Goal: Task Accomplishment & Management: Use online tool/utility

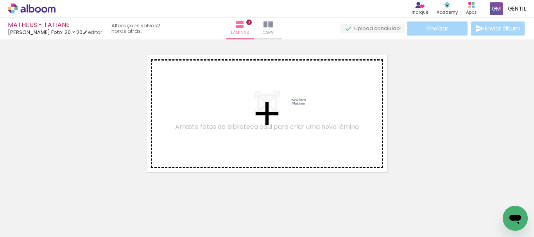
drag, startPoint x: 135, startPoint y: 210, endPoint x: 304, endPoint y: 109, distance: 197.4
click at [304, 109] on quentale-workspace at bounding box center [267, 118] width 534 height 237
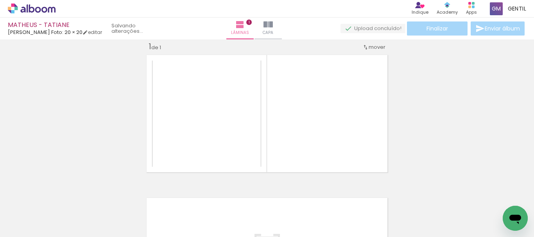
scroll to position [10, 0]
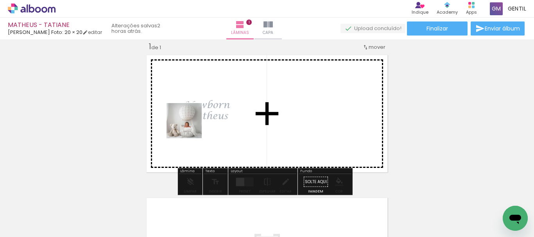
drag, startPoint x: 82, startPoint y: 219, endPoint x: 190, endPoint y: 127, distance: 141.8
click at [190, 127] on quentale-workspace at bounding box center [267, 118] width 534 height 237
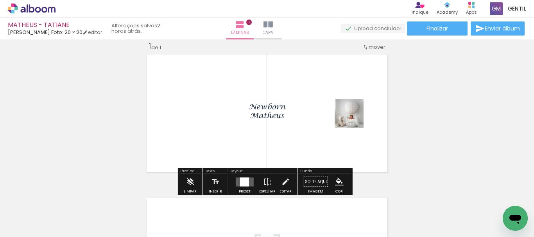
click at [243, 179] on div at bounding box center [244, 182] width 9 height 9
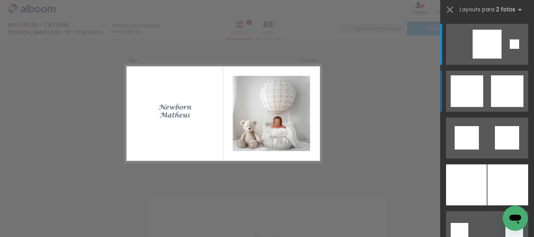
click at [473, 59] on div at bounding box center [487, 44] width 29 height 29
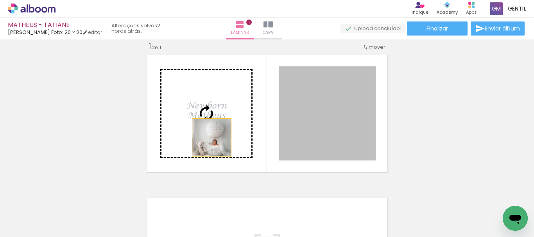
drag, startPoint x: 314, startPoint y: 128, endPoint x: 209, endPoint y: 138, distance: 105.6
click at [0, 0] on slot at bounding box center [0, 0] width 0 height 0
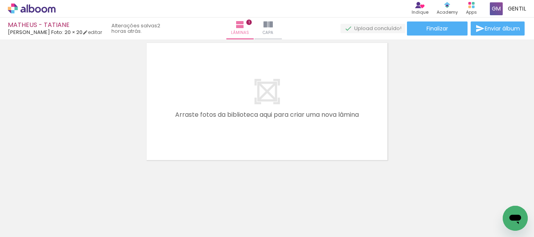
scroll to position [168, 0]
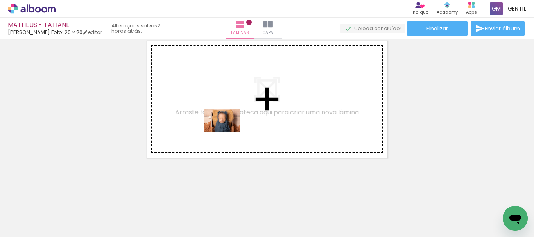
drag, startPoint x: 262, startPoint y: 213, endPoint x: 228, endPoint y: 132, distance: 87.8
click at [228, 132] on quentale-workspace at bounding box center [267, 118] width 534 height 237
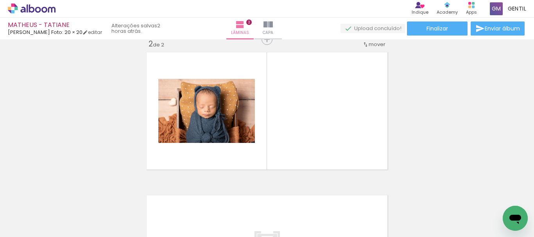
scroll to position [153, 0]
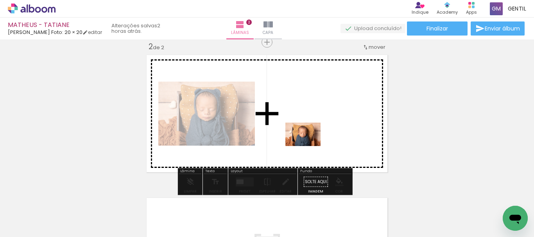
drag, startPoint x: 319, startPoint y: 217, endPoint x: 309, endPoint y: 146, distance: 71.9
click at [309, 146] on quentale-workspace at bounding box center [267, 118] width 534 height 237
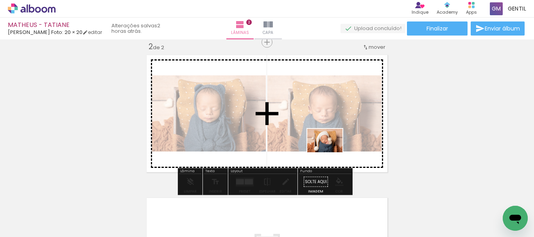
drag, startPoint x: 344, startPoint y: 217, endPoint x: 331, endPoint y: 152, distance: 67.0
click at [331, 152] on quentale-workspace at bounding box center [267, 118] width 534 height 237
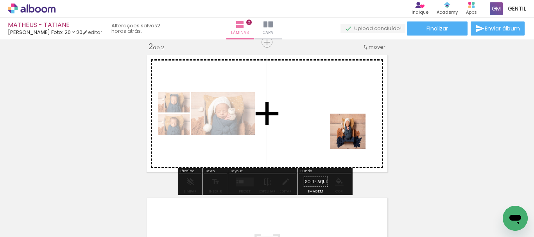
drag, startPoint x: 391, startPoint y: 219, endPoint x: 354, endPoint y: 137, distance: 90.3
click at [354, 137] on quentale-workspace at bounding box center [267, 118] width 534 height 237
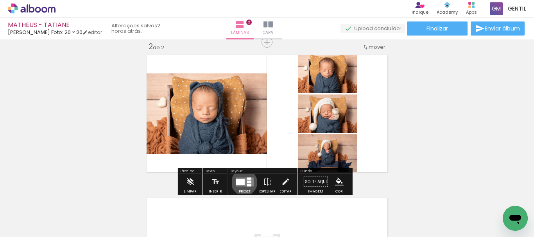
click at [242, 183] on div at bounding box center [240, 182] width 9 height 6
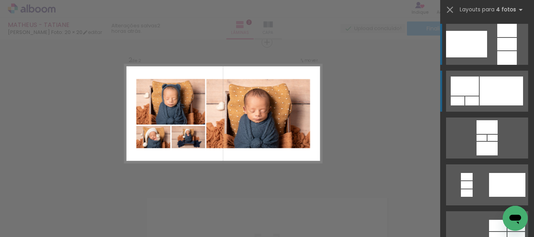
click at [506, 92] on div at bounding box center [501, 91] width 43 height 29
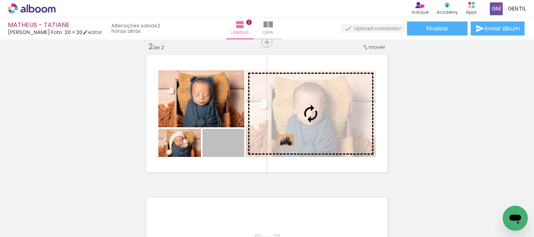
drag, startPoint x: 239, startPoint y: 154, endPoint x: 285, endPoint y: 139, distance: 49.1
click at [0, 0] on slot at bounding box center [0, 0] width 0 height 0
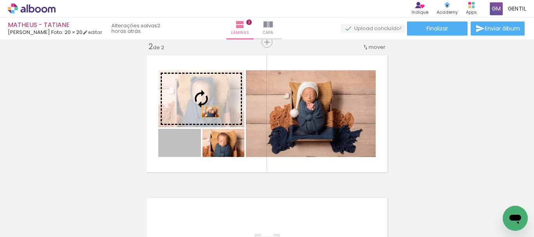
drag, startPoint x: 192, startPoint y: 153, endPoint x: 206, endPoint y: 113, distance: 41.7
click at [0, 0] on slot at bounding box center [0, 0] width 0 height 0
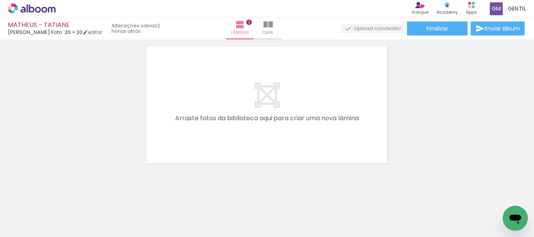
scroll to position [0, 251]
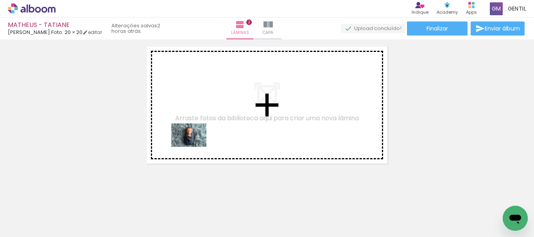
drag, startPoint x: 192, startPoint y: 217, endPoint x: 195, endPoint y: 147, distance: 70.4
click at [195, 147] on quentale-workspace at bounding box center [267, 118] width 534 height 237
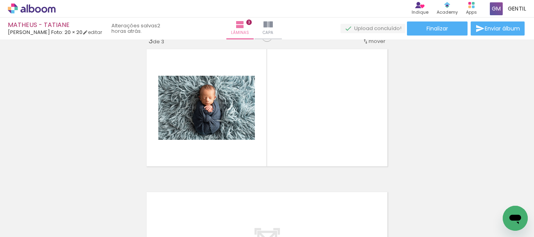
scroll to position [296, 0]
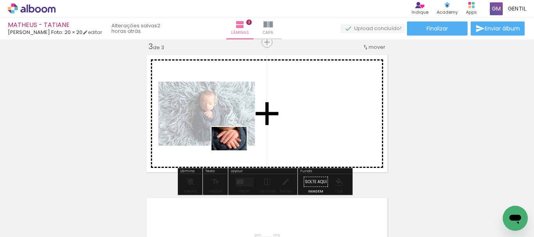
drag, startPoint x: 219, startPoint y: 214, endPoint x: 235, endPoint y: 151, distance: 65.4
click at [235, 151] on quentale-workspace at bounding box center [267, 118] width 534 height 237
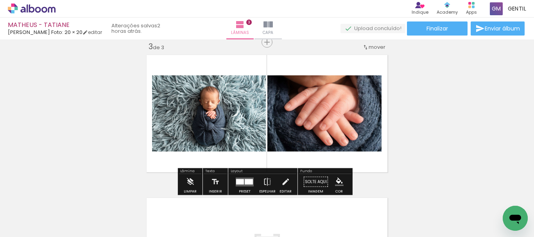
scroll to position [0, 627]
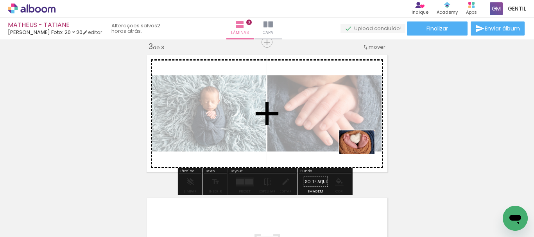
drag, startPoint x: 373, startPoint y: 217, endPoint x: 366, endPoint y: 185, distance: 33.1
click at [363, 154] on quentale-workspace at bounding box center [267, 118] width 534 height 237
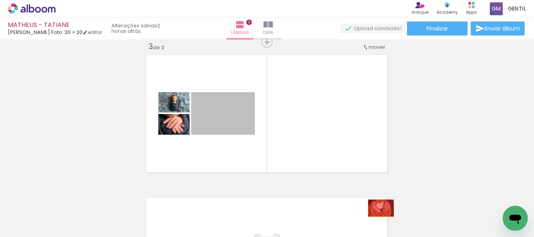
drag, startPoint x: 226, startPoint y: 119, endPoint x: 378, endPoint y: 208, distance: 176.9
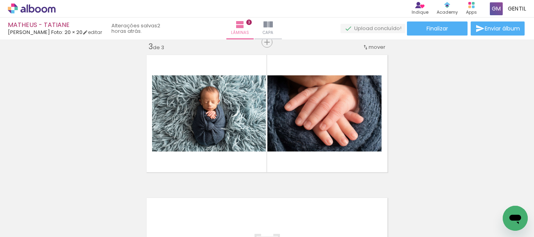
scroll to position [0, 353]
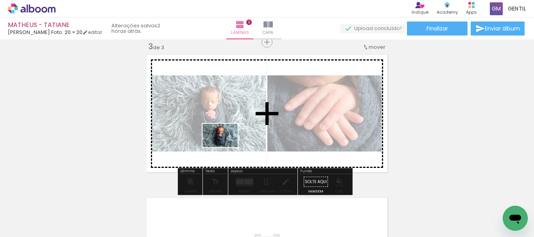
drag, startPoint x: 207, startPoint y: 217, endPoint x: 226, endPoint y: 147, distance: 71.7
click at [226, 147] on quentale-workspace at bounding box center [267, 118] width 534 height 237
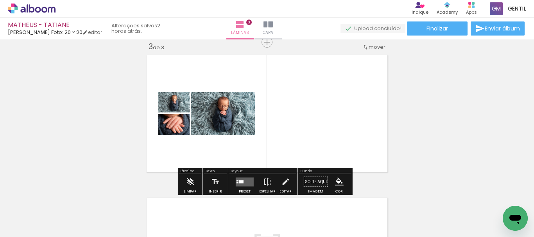
click at [244, 185] on quentale-layouter at bounding box center [245, 182] width 18 height 9
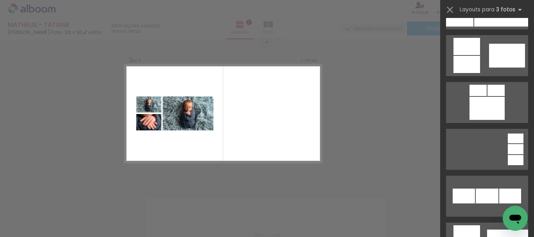
scroll to position [473, 0]
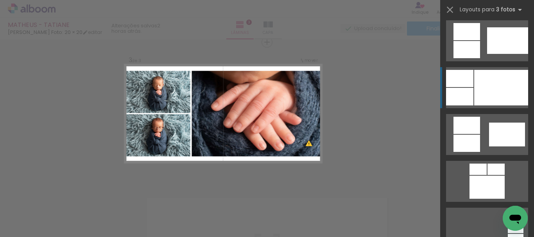
click at [495, 89] on div at bounding box center [501, 88] width 54 height 36
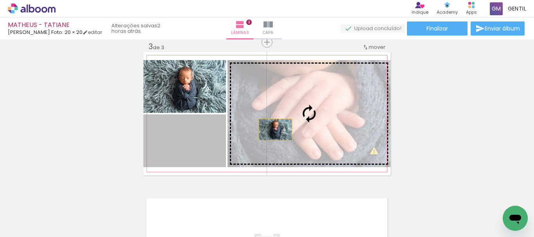
drag, startPoint x: 201, startPoint y: 145, endPoint x: 275, endPoint y: 129, distance: 75.2
click at [0, 0] on slot at bounding box center [0, 0] width 0 height 0
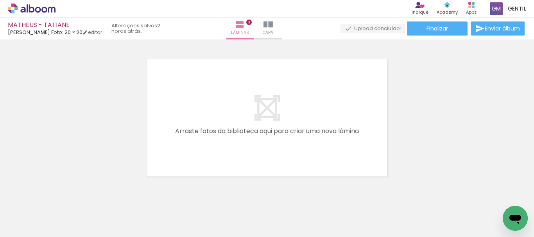
scroll to position [438, 0]
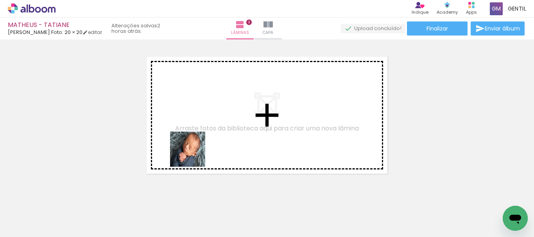
drag, startPoint x: 166, startPoint y: 219, endPoint x: 194, endPoint y: 155, distance: 69.5
click at [194, 155] on quentale-workspace at bounding box center [267, 118] width 534 height 237
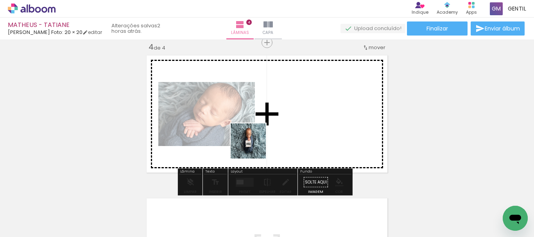
scroll to position [440, 0]
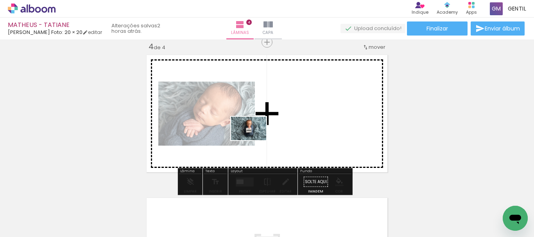
drag, startPoint x: 241, startPoint y: 211, endPoint x: 255, endPoint y: 140, distance: 72.1
click at [255, 140] on quentale-workspace at bounding box center [267, 118] width 534 height 237
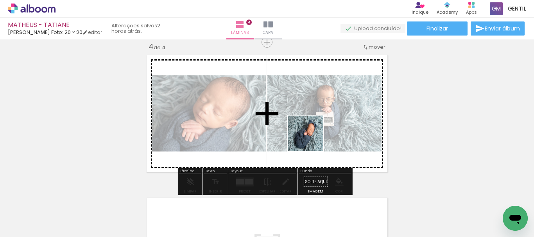
drag, startPoint x: 292, startPoint y: 215, endPoint x: 312, endPoint y: 138, distance: 80.2
click at [312, 138] on quentale-workspace at bounding box center [267, 118] width 534 height 237
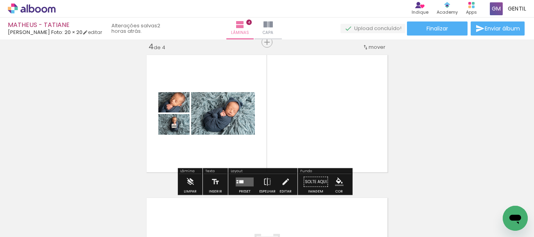
click at [248, 187] on div at bounding box center [244, 182] width 21 height 16
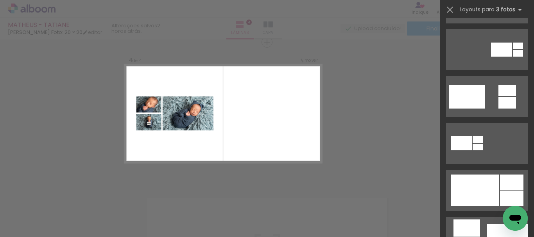
scroll to position [296, 0]
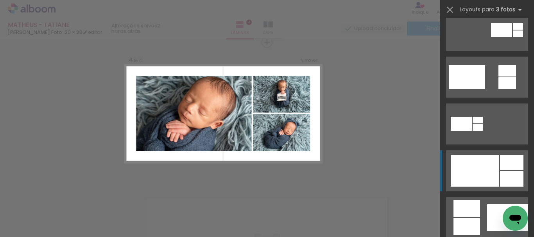
click at [458, 172] on div at bounding box center [475, 171] width 48 height 32
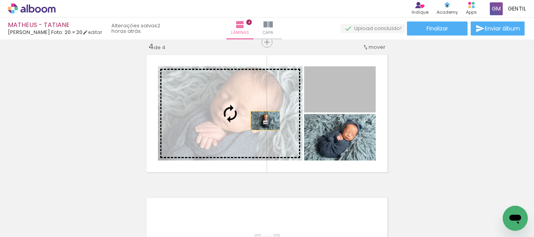
drag, startPoint x: 341, startPoint y: 106, endPoint x: 299, endPoint y: 138, distance: 52.2
click at [0, 0] on slot at bounding box center [0, 0] width 0 height 0
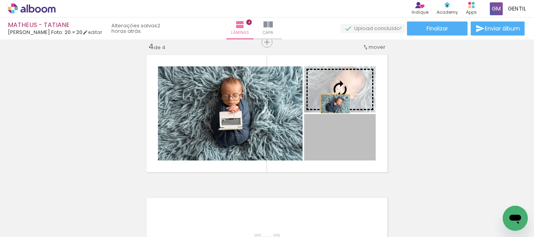
drag, startPoint x: 324, startPoint y: 153, endPoint x: 337, endPoint y: 93, distance: 61.7
click at [0, 0] on slot at bounding box center [0, 0] width 0 height 0
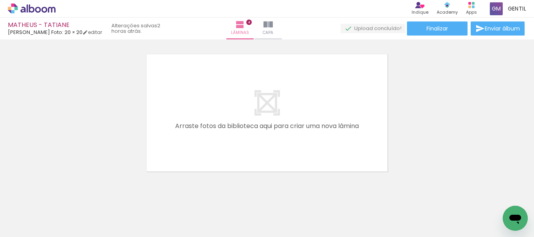
scroll to position [0, 533]
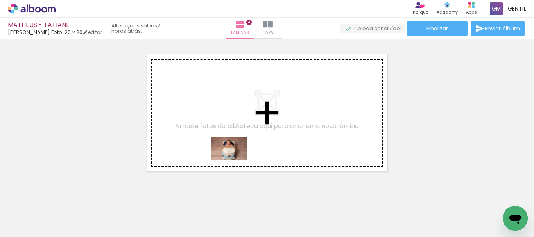
drag, startPoint x: 209, startPoint y: 213, endPoint x: 235, endPoint y: 161, distance: 58.1
click at [235, 161] on quentale-workspace at bounding box center [267, 118] width 534 height 237
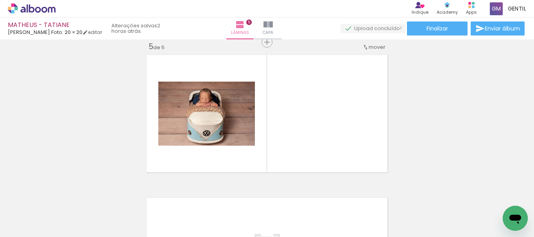
scroll to position [0, 32]
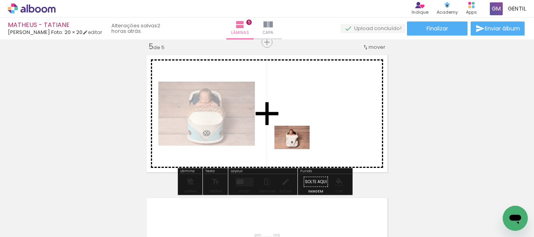
drag, startPoint x: 134, startPoint y: 215, endPoint x: 298, endPoint y: 149, distance: 177.0
click at [298, 149] on quentale-workspace at bounding box center [267, 118] width 534 height 237
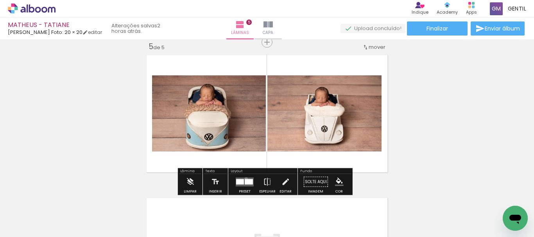
click at [245, 179] on div at bounding box center [249, 181] width 8 height 5
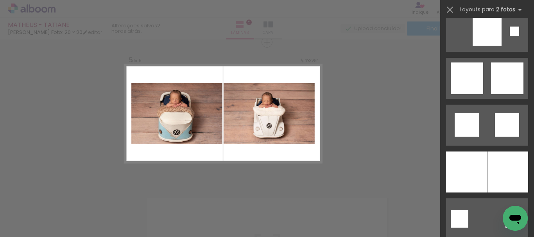
scroll to position [1945, 0]
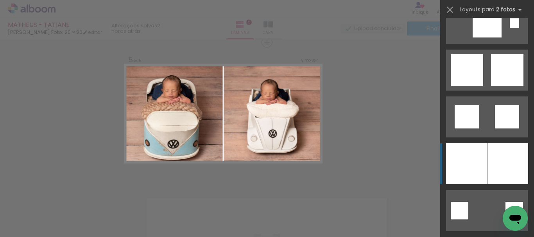
click at [492, 160] on div at bounding box center [508, 164] width 41 height 41
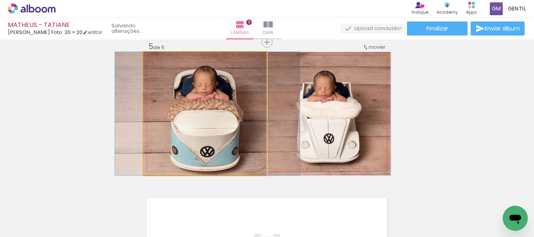
drag, startPoint x: 198, startPoint y: 145, endPoint x: 201, endPoint y: 137, distance: 8.7
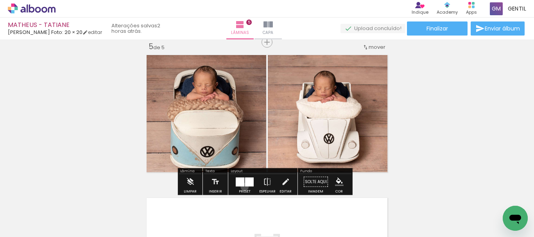
click at [243, 187] on div at bounding box center [244, 182] width 21 height 16
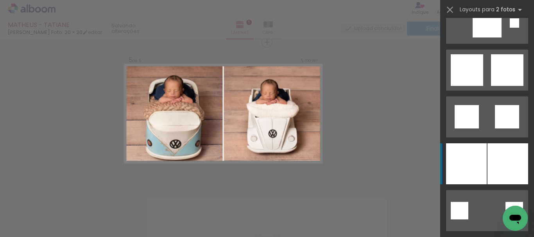
scroll to position [2065, 0]
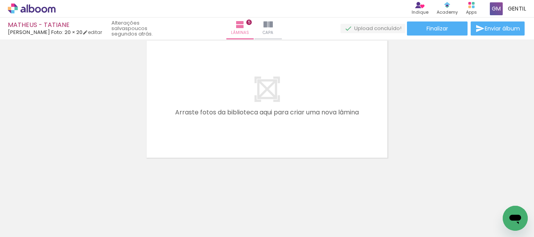
scroll to position [0, 439]
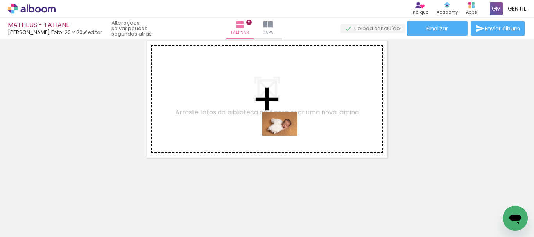
drag, startPoint x: 337, startPoint y: 212, endPoint x: 286, endPoint y: 136, distance: 91.9
click at [286, 136] on quentale-workspace at bounding box center [267, 118] width 534 height 237
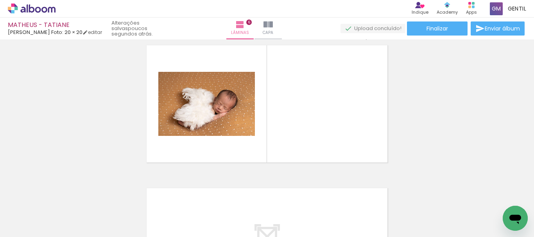
scroll to position [726, 0]
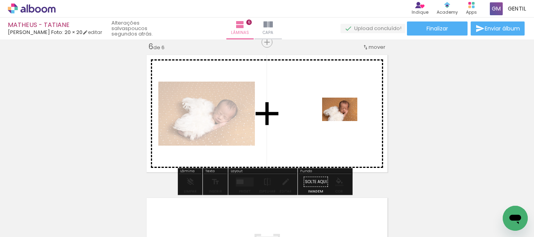
drag, startPoint x: 393, startPoint y: 205, endPoint x: 346, endPoint y: 121, distance: 95.9
click at [346, 121] on quentale-workspace at bounding box center [267, 118] width 534 height 237
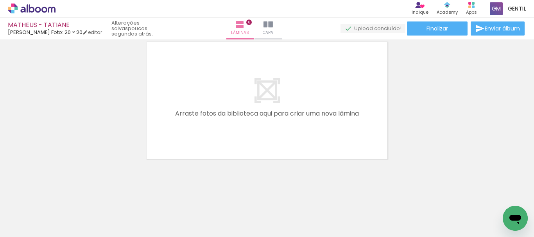
scroll to position [883, 0]
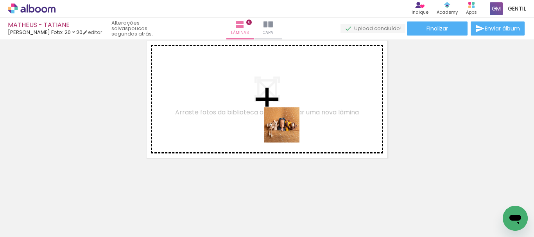
drag, startPoint x: 254, startPoint y: 222, endPoint x: 294, endPoint y: 118, distance: 111.5
click at [294, 118] on quentale-workspace at bounding box center [267, 118] width 534 height 237
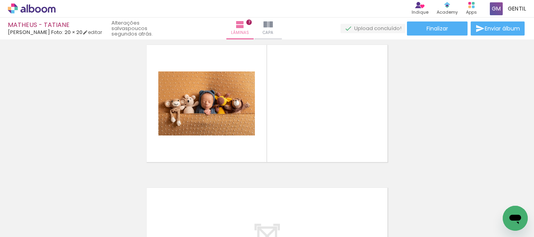
scroll to position [869, 0]
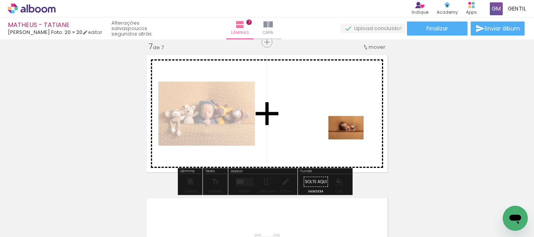
drag, startPoint x: 422, startPoint y: 214, endPoint x: 461, endPoint y: 199, distance: 41.5
click at [352, 140] on quentale-workspace at bounding box center [267, 118] width 534 height 237
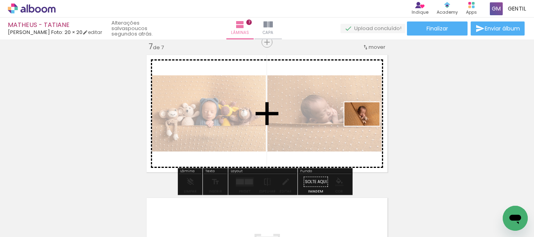
drag, startPoint x: 480, startPoint y: 215, endPoint x: 368, endPoint y: 126, distance: 143.3
click at [368, 126] on quentale-workspace at bounding box center [267, 118] width 534 height 237
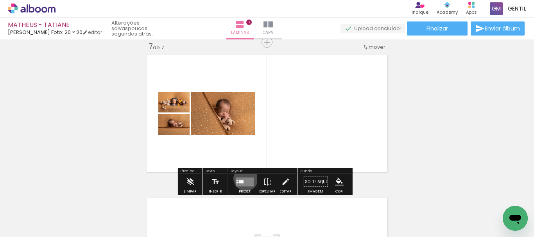
click at [244, 179] on quentale-layouter at bounding box center [245, 182] width 18 height 9
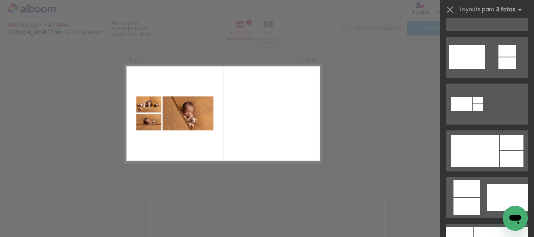
scroll to position [355, 0]
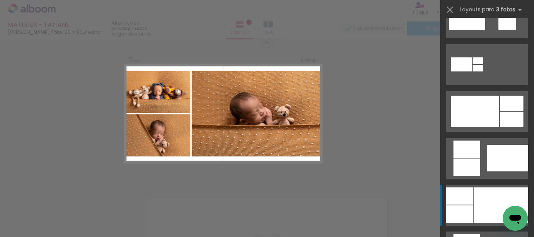
click at [488, 200] on div at bounding box center [501, 206] width 54 height 36
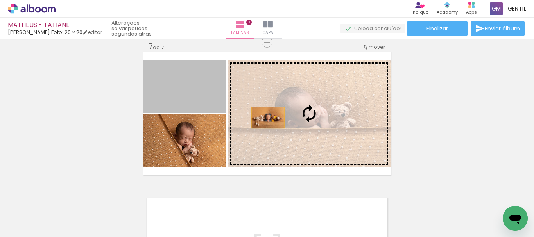
drag, startPoint x: 207, startPoint y: 104, endPoint x: 270, endPoint y: 122, distance: 65.4
click at [0, 0] on slot at bounding box center [0, 0] width 0 height 0
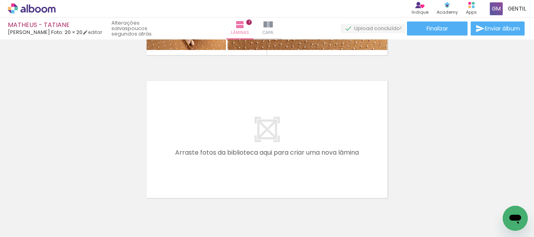
scroll to position [0, 759]
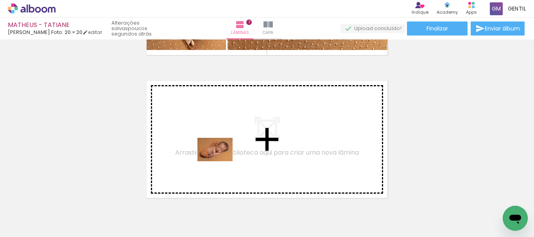
drag, startPoint x: 209, startPoint y: 214, endPoint x: 222, endPoint y: 156, distance: 59.3
click at [222, 156] on quentale-workspace at bounding box center [267, 118] width 534 height 237
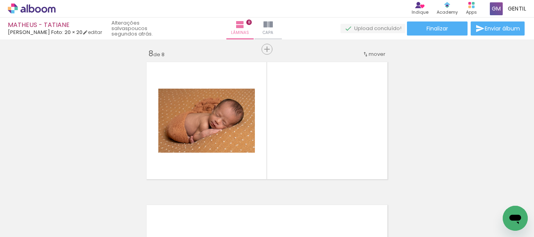
scroll to position [1012, 0]
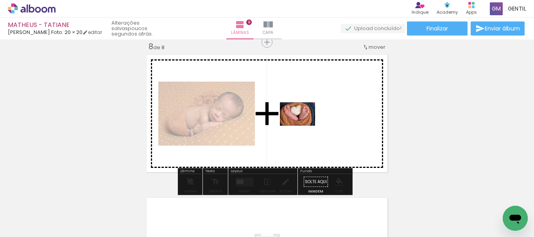
drag, startPoint x: 242, startPoint y: 210, endPoint x: 303, endPoint y: 126, distance: 104.3
click at [303, 126] on quentale-workspace at bounding box center [267, 118] width 534 height 237
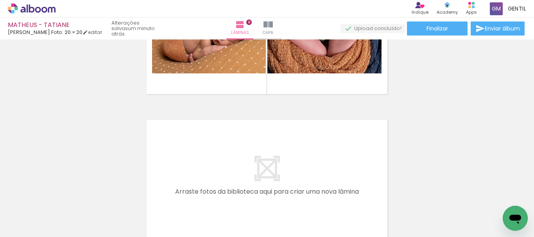
scroll to position [1168, 0]
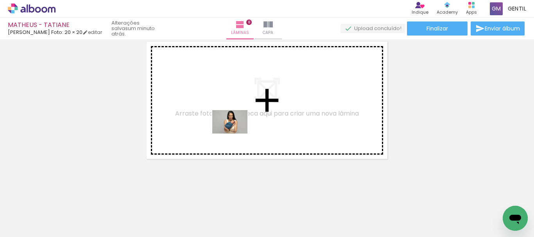
drag, startPoint x: 245, startPoint y: 217, endPoint x: 445, endPoint y: 209, distance: 200.8
click at [237, 134] on quentale-workspace at bounding box center [267, 118] width 534 height 237
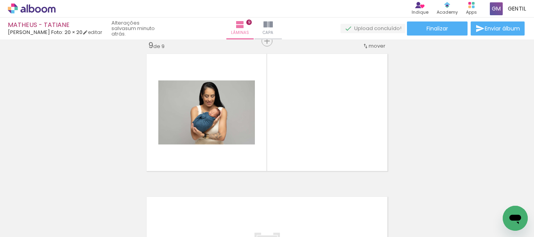
scroll to position [1155, 0]
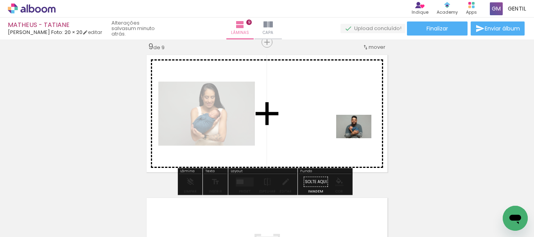
drag, startPoint x: 375, startPoint y: 164, endPoint x: 362, endPoint y: 235, distance: 72.0
click at [360, 139] on quentale-workspace at bounding box center [267, 118] width 534 height 237
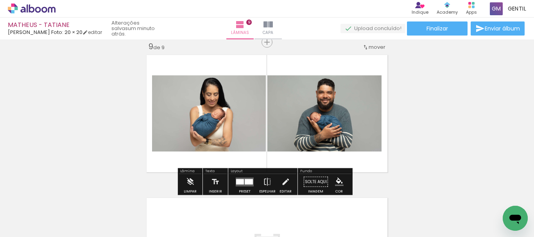
scroll to position [0, 934]
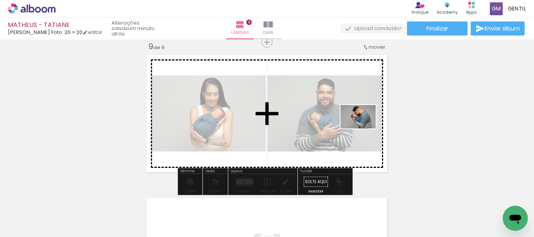
drag, startPoint x: 407, startPoint y: 212, endPoint x: 364, endPoint y: 129, distance: 93.4
click at [364, 129] on quentale-workspace at bounding box center [267, 118] width 534 height 237
